Goal: Information Seeking & Learning: Learn about a topic

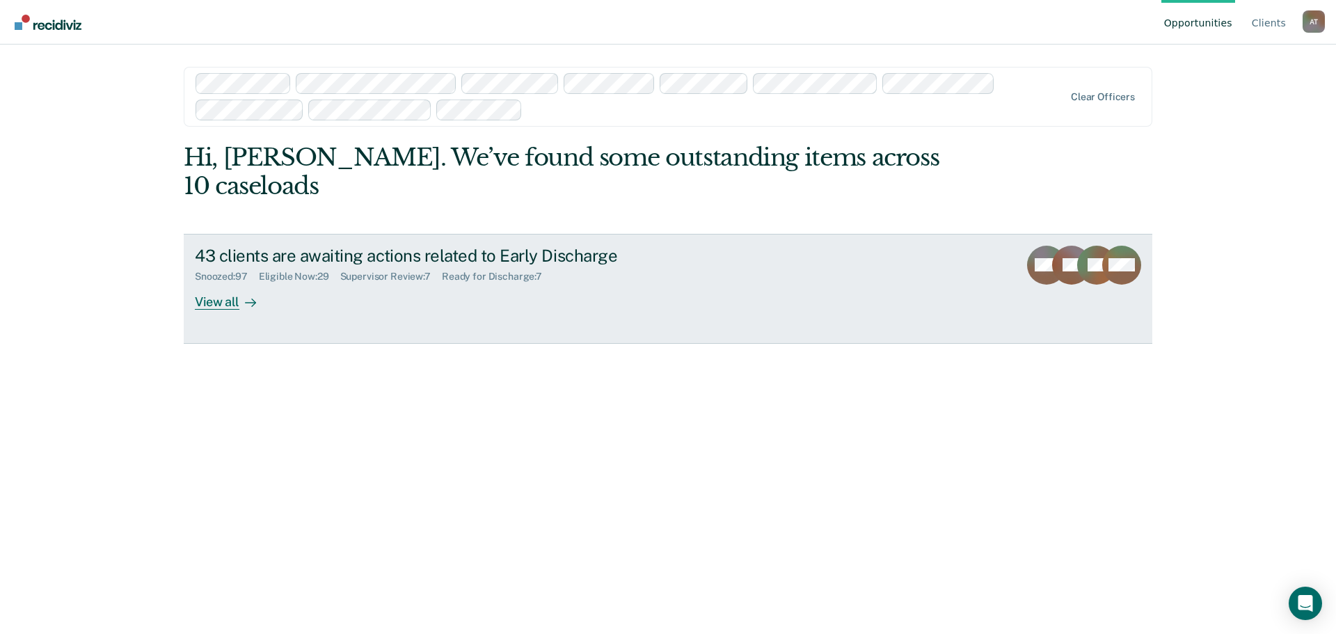
click at [221, 282] on div "View all" at bounding box center [234, 295] width 78 height 27
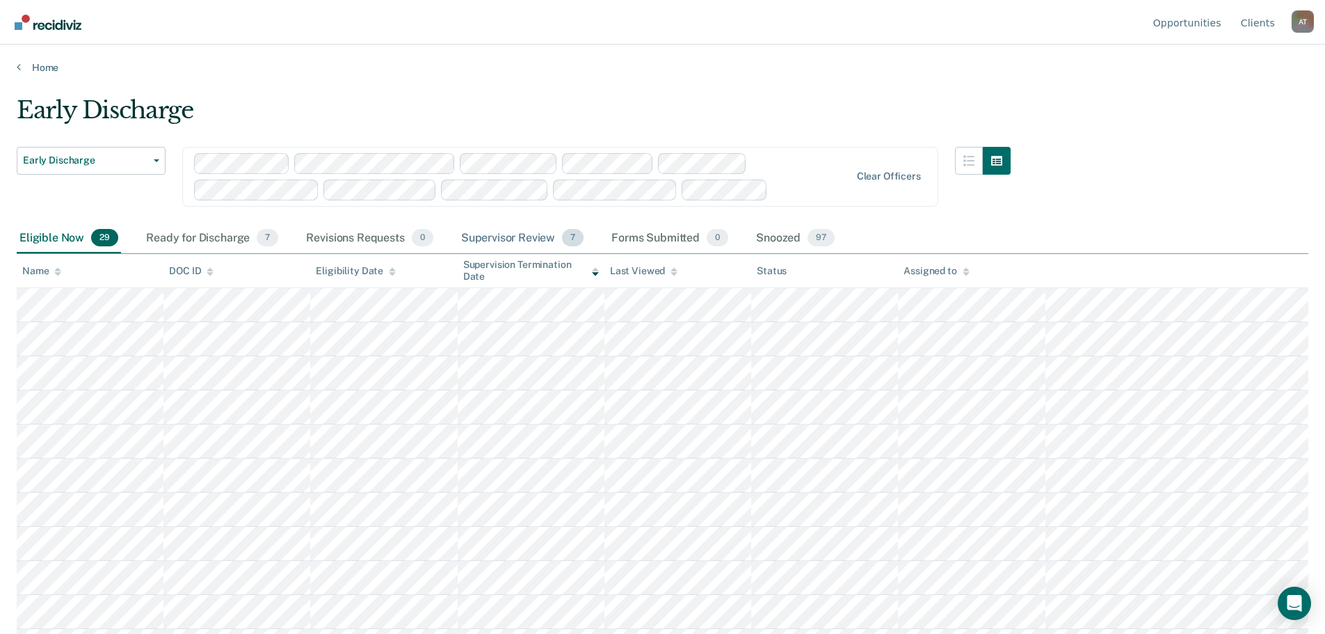
click at [493, 237] on div "Supervisor Review 7" at bounding box center [522, 238] width 129 height 31
